Goal: Find contact information: Find contact information

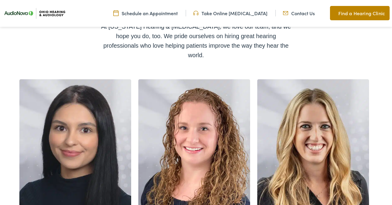
scroll to position [85, 0]
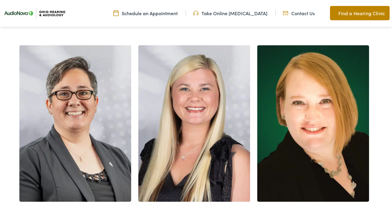
scroll to position [662, 0]
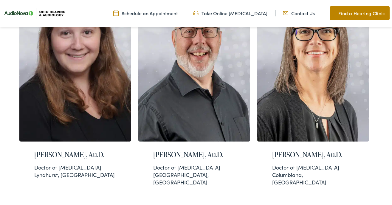
click at [374, 9] on link "Find a Hearing Clinic" at bounding box center [360, 13] width 60 height 14
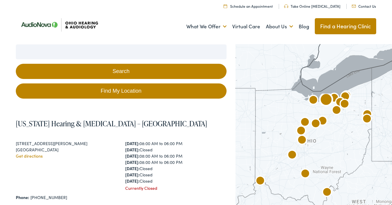
scroll to position [110, 0]
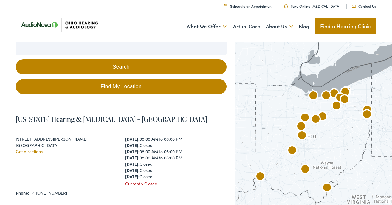
click at [328, 181] on img "AudioNova" at bounding box center [327, 188] width 14 height 14
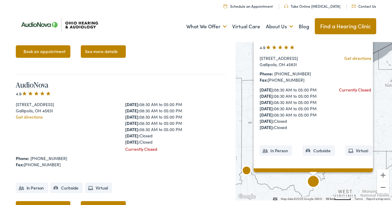
scroll to position [1550, 0]
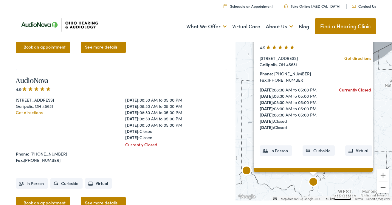
click at [382, 97] on div "AudioNova 4.9 [STREET_ADDRESS] Get directions Phone: [PHONE_NUMBER] Fax: [PHONE…" at bounding box center [314, 100] width 157 height 201
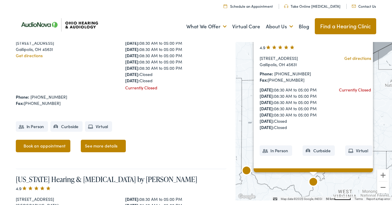
scroll to position [1606, 0]
click at [304, 72] on div "Phone: 740-441-1971" at bounding box center [294, 73] width 68 height 6
click at [377, 108] on div "AudioNova 4.9 2145N Eastern Ave Gallipolis, OH 45631 Get directions Phone: 740-…" at bounding box center [314, 100] width 157 height 201
click at [378, 108] on div "AudioNova 4.9 2145N Eastern Ave Gallipolis, OH 45631 Get directions Phone: 740-…" at bounding box center [314, 100] width 157 height 201
click at [249, 171] on img "AudioNova" at bounding box center [247, 171] width 14 height 14
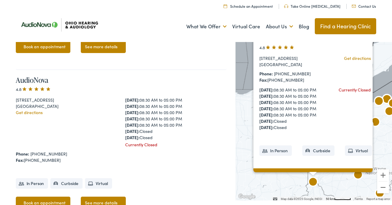
click at [382, 103] on img "Ohio Hearing &#038; Audiology &#8211; Amherst" at bounding box center [379, 102] width 14 height 14
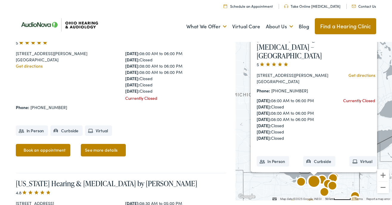
scroll to position [149, 0]
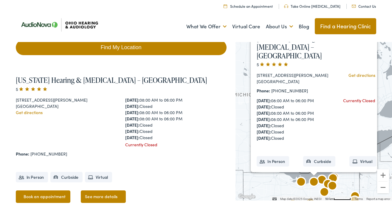
click at [324, 175] on img "AudioNova" at bounding box center [322, 181] width 14 height 14
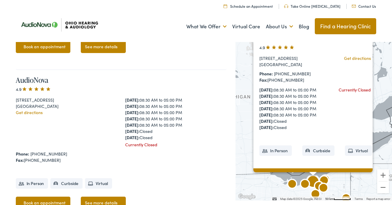
click at [321, 186] on img "AudioNova" at bounding box center [324, 189] width 14 height 14
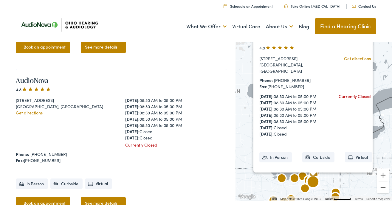
click at [306, 188] on img "AudioNova" at bounding box center [305, 189] width 14 height 14
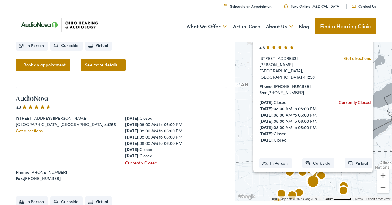
scroll to position [2487, 0]
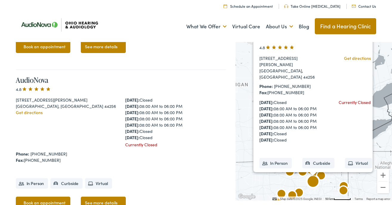
click at [300, 192] on img "Ohio Hearing &#038; Audiology by AudioNova" at bounding box center [299, 193] width 14 height 14
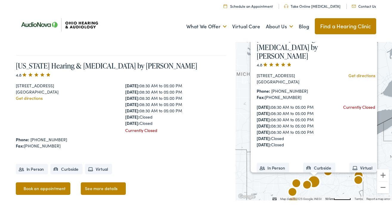
scroll to position [299, 0]
